Goal: Information Seeking & Learning: Learn about a topic

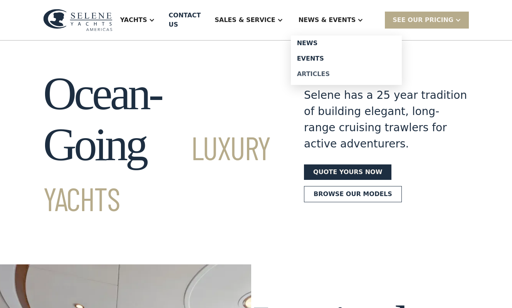
click at [327, 71] on div "Articles" at bounding box center [346, 74] width 99 height 6
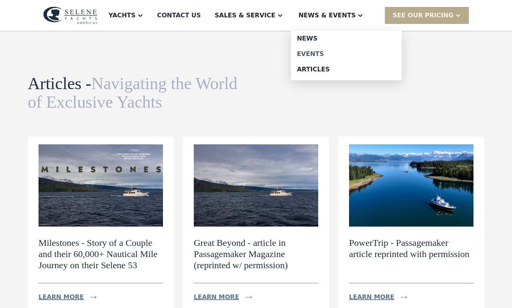
click at [324, 54] on div "Events" at bounding box center [346, 54] width 99 height 6
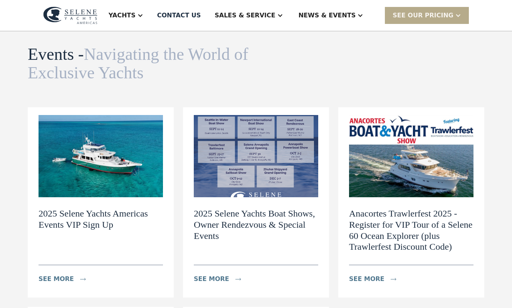
scroll to position [32, 0]
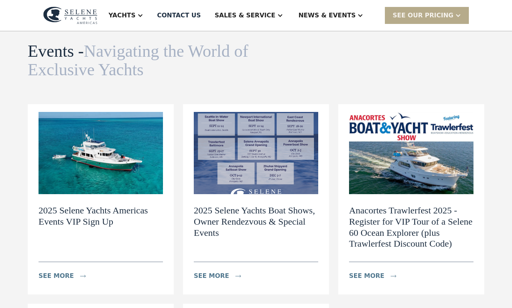
click at [405, 177] on img at bounding box center [411, 153] width 124 height 82
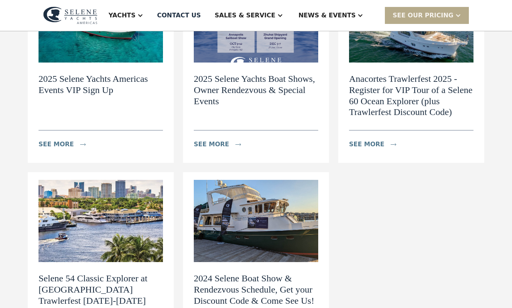
scroll to position [175, 0]
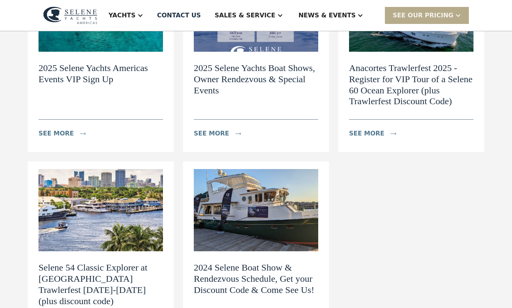
click at [105, 197] on img at bounding box center [101, 210] width 124 height 82
click at [249, 203] on img at bounding box center [256, 210] width 124 height 82
click at [111, 66] on h2 "2025 Selene Yachts Americas Events VIP Sign Up" at bounding box center [101, 73] width 124 height 22
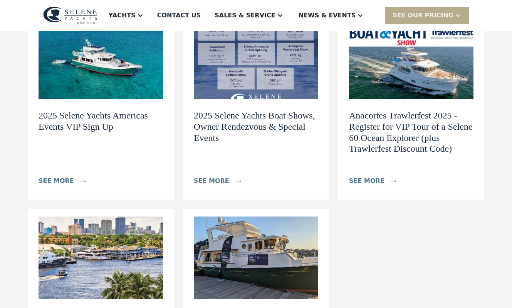
scroll to position [124, 0]
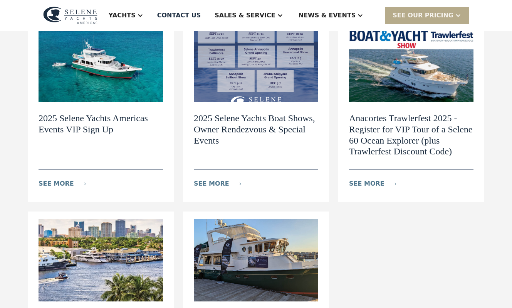
click at [210, 77] on img at bounding box center [256, 61] width 124 height 82
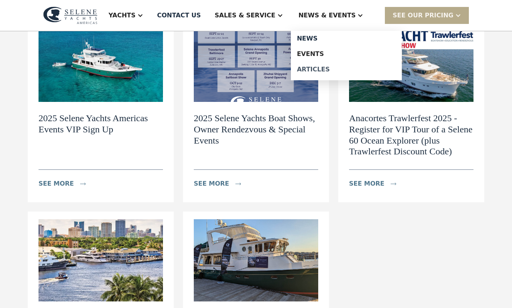
scroll to position [0, 0]
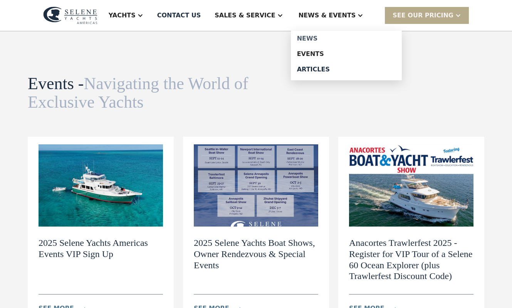
click at [322, 41] on div "News" at bounding box center [346, 38] width 99 height 6
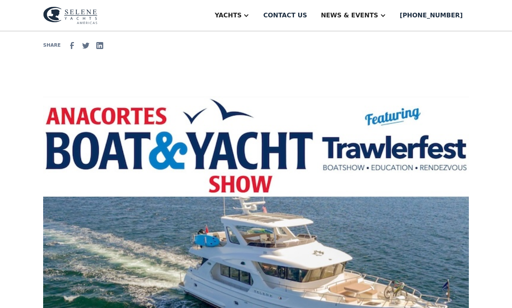
scroll to position [197, 0]
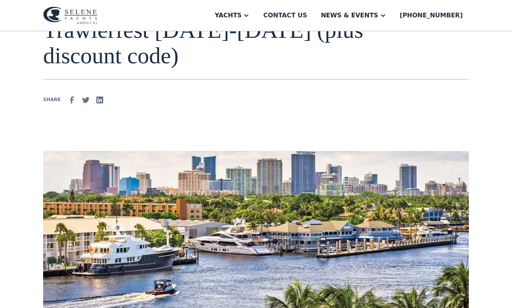
scroll to position [136, 0]
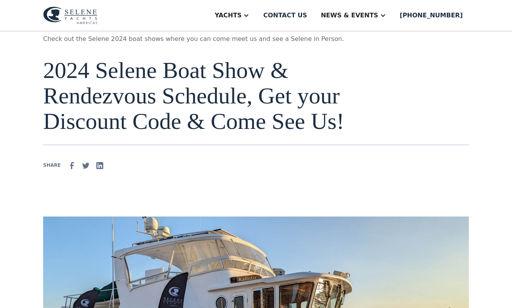
scroll to position [15, 0]
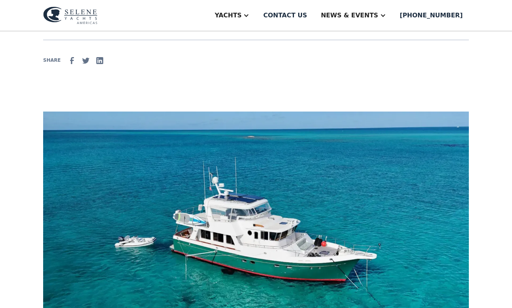
scroll to position [132, 0]
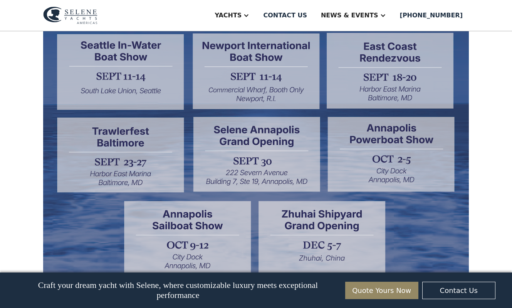
scroll to position [231, 0]
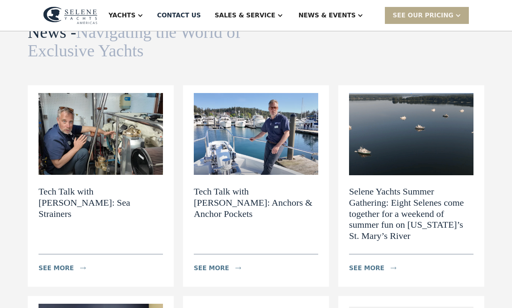
scroll to position [54, 0]
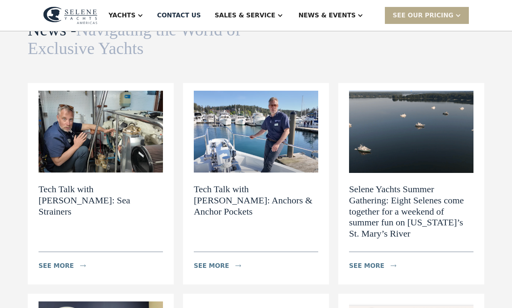
click at [80, 138] on img at bounding box center [101, 132] width 124 height 82
click at [266, 130] on img at bounding box center [256, 132] width 124 height 82
click at [394, 149] on img at bounding box center [411, 132] width 124 height 82
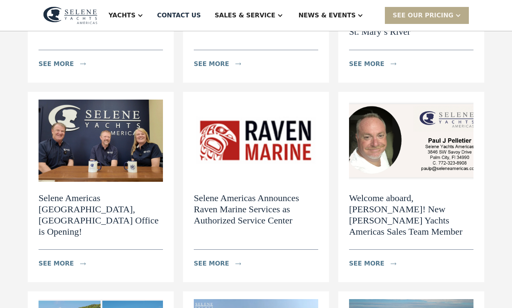
scroll to position [260, 0]
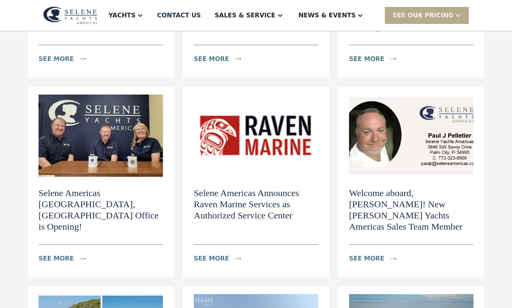
click at [118, 124] on img at bounding box center [101, 135] width 124 height 82
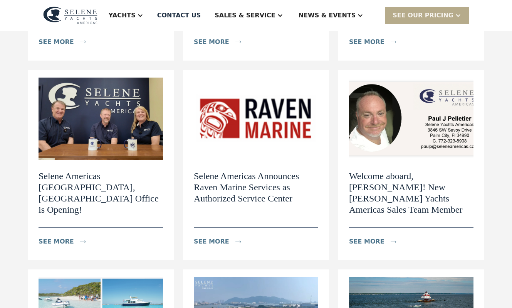
scroll to position [284, 0]
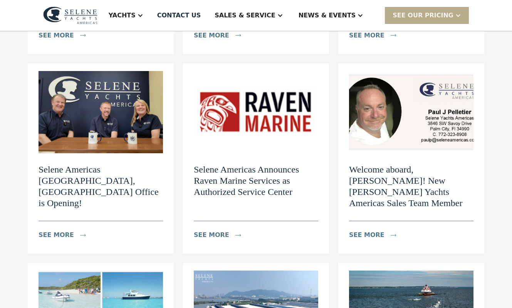
click at [269, 117] on img at bounding box center [256, 112] width 124 height 82
click at [387, 151] on img at bounding box center [411, 112] width 124 height 82
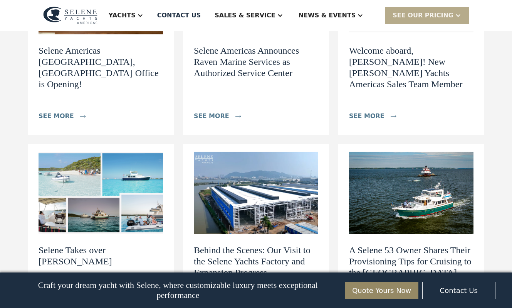
scroll to position [456, 0]
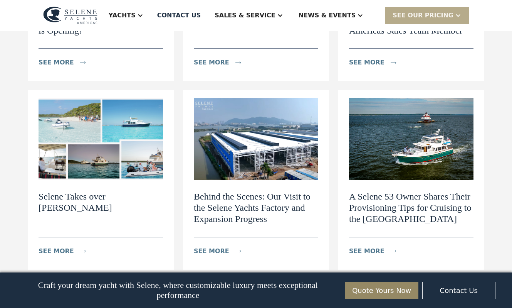
click at [108, 119] on img at bounding box center [101, 139] width 124 height 82
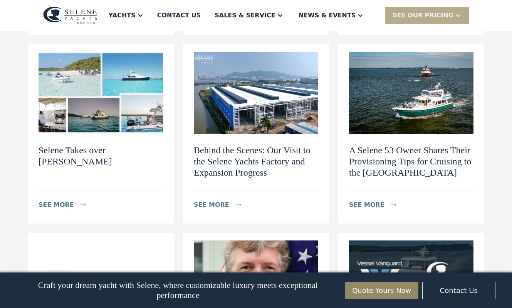
scroll to position [504, 0]
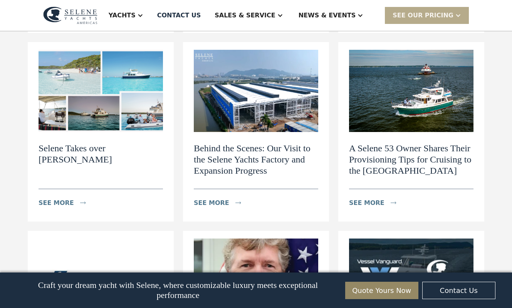
click at [267, 116] on img at bounding box center [256, 91] width 124 height 82
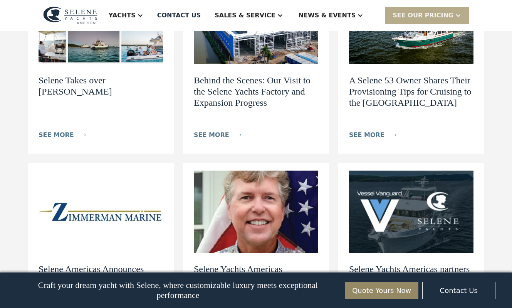
scroll to position [575, 0]
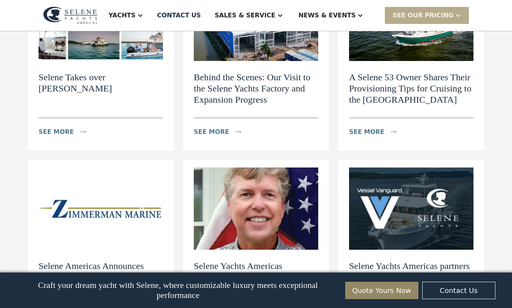
click at [400, 204] on img at bounding box center [411, 208] width 124 height 82
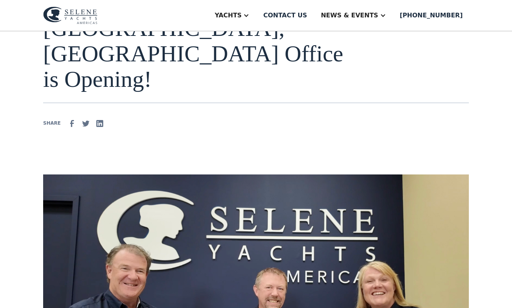
scroll to position [118, 0]
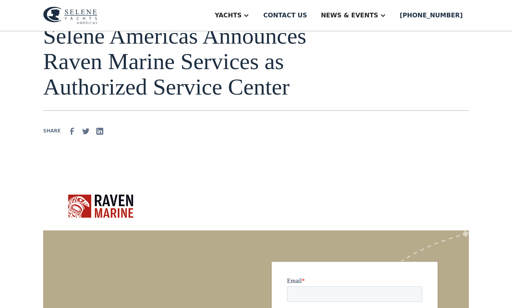
scroll to position [99, 0]
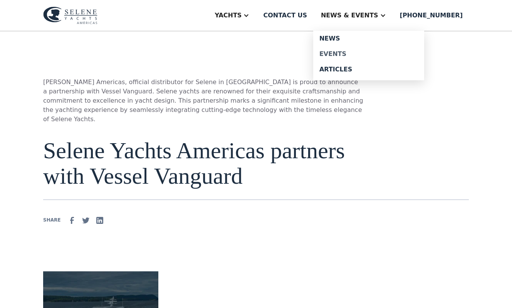
click at [354, 52] on div "Events" at bounding box center [369, 54] width 99 height 6
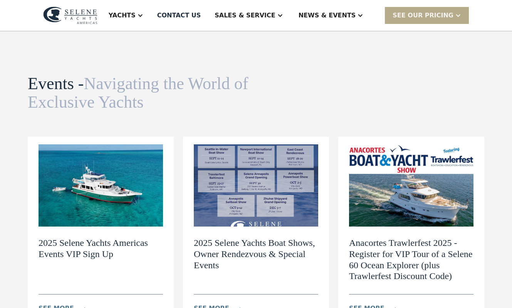
click at [112, 204] on img at bounding box center [101, 185] width 124 height 82
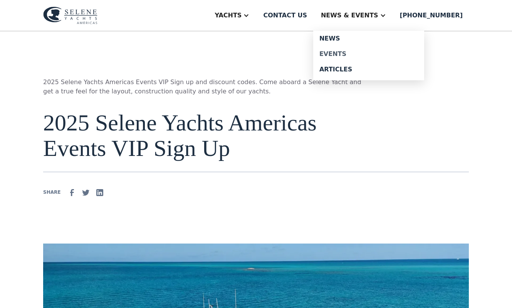
click at [357, 52] on div "Events" at bounding box center [369, 54] width 99 height 6
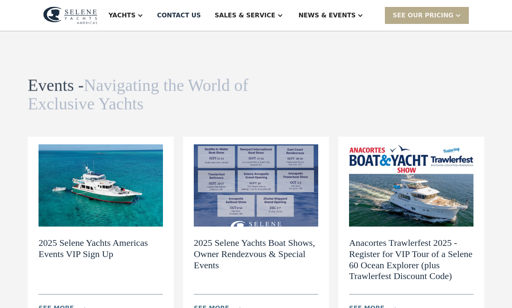
click at [265, 192] on img at bounding box center [256, 185] width 124 height 82
click at [407, 195] on img at bounding box center [411, 185] width 124 height 82
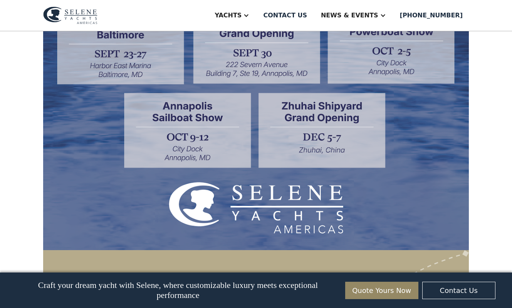
scroll to position [386, 0]
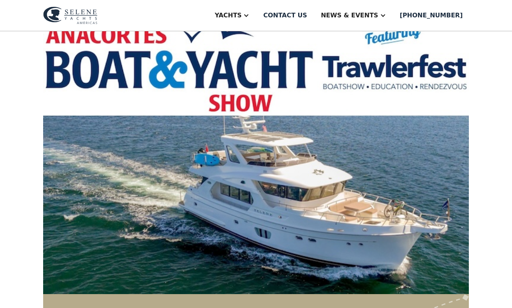
scroll to position [287, 0]
